Goal: Complete application form

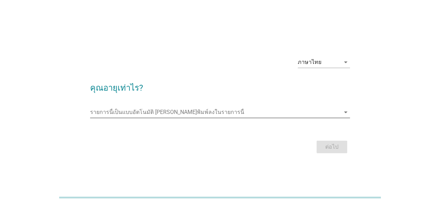
click at [237, 117] on div "รายการนี้เป็นแบบอัตโนมัติ [PERSON_NAME]พิมพ์ลงในรายการนี้ arrow_drop_down" at bounding box center [220, 112] width 260 height 11
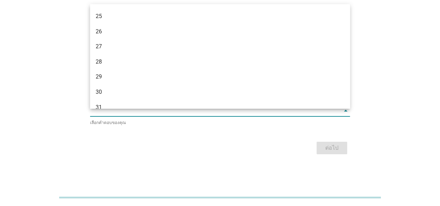
scroll to position [174, 0]
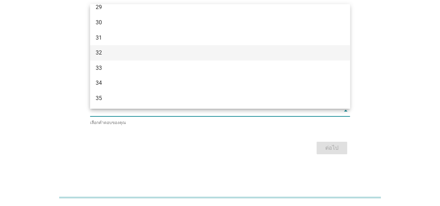
click at [150, 52] on div "32" at bounding box center [210, 53] width 228 height 8
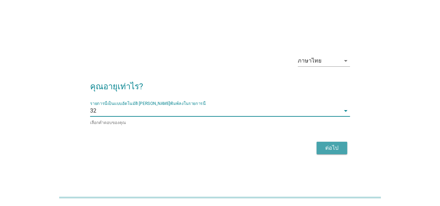
click at [321, 148] on button "ต่อไป" at bounding box center [332, 148] width 31 height 13
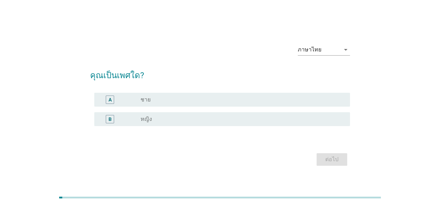
click at [172, 99] on div "radio_button_unchecked ชาย" at bounding box center [240, 99] width 198 height 7
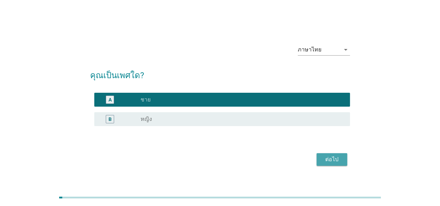
click at [339, 161] on div "ต่อไป" at bounding box center [331, 160] width 19 height 8
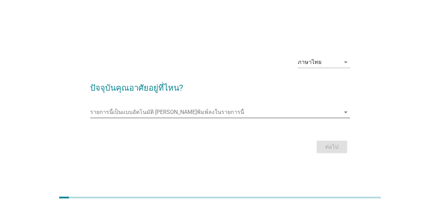
click at [199, 110] on input "รายการนี้เป็นแบบอัตโนมัติ คุณสามารถพิมพ์ลงในรายการนี้" at bounding box center [215, 112] width 250 height 11
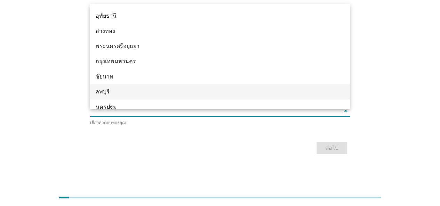
scroll to position [592, 0]
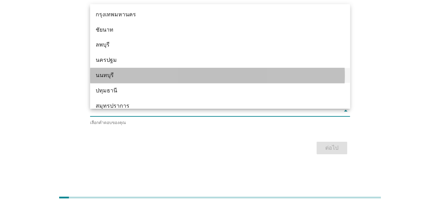
click at [145, 71] on div "นนทบุรี" at bounding box center [220, 75] width 260 height 15
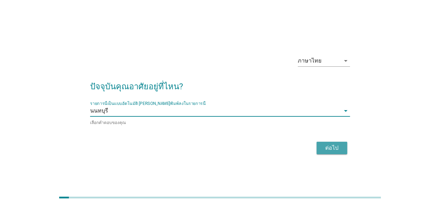
click at [327, 143] on button "ต่อไป" at bounding box center [332, 148] width 31 height 13
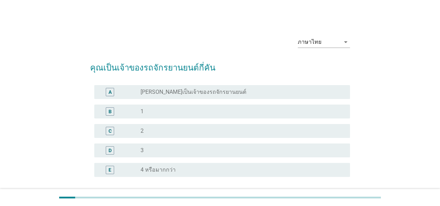
click at [192, 112] on div "radio_button_unchecked 1" at bounding box center [240, 111] width 198 height 7
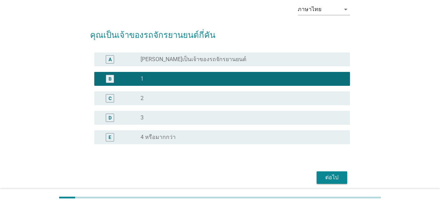
scroll to position [60, 0]
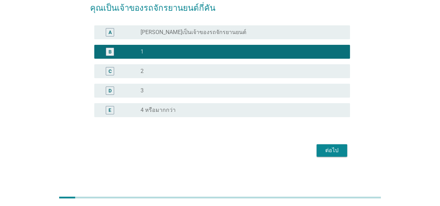
click at [330, 154] on div "ต่อไป" at bounding box center [331, 151] width 19 height 8
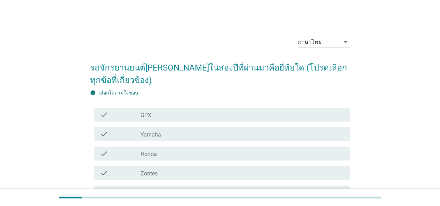
click at [190, 150] on div "check_box_outline_blank Honda" at bounding box center [243, 154] width 204 height 8
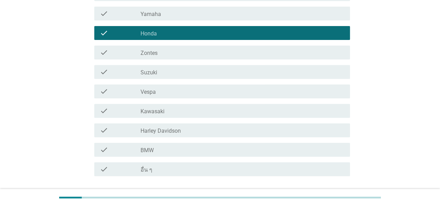
scroll to position [139, 0]
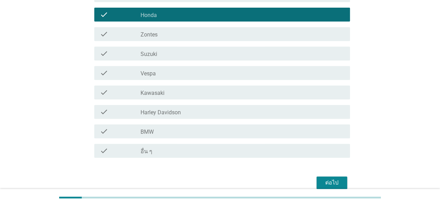
click at [329, 182] on div "ต่อไป" at bounding box center [331, 183] width 19 height 8
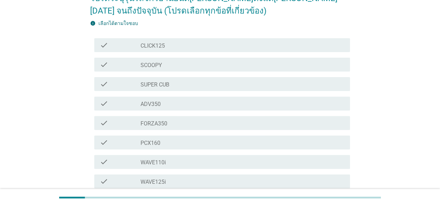
scroll to position [104, 0]
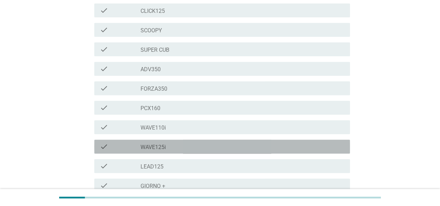
click at [198, 146] on div "check_box_outline_blank WAVE125i" at bounding box center [243, 147] width 204 height 8
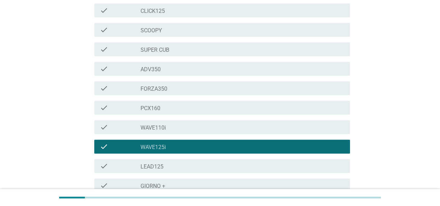
scroll to position [230, 0]
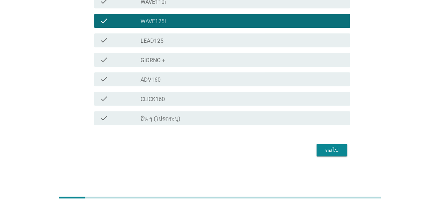
click at [319, 156] on button "ต่อไป" at bounding box center [332, 150] width 31 height 13
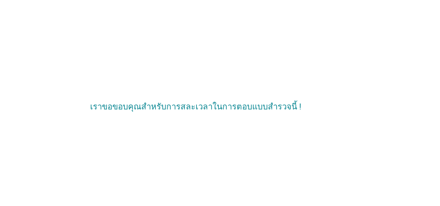
scroll to position [0, 0]
